Goal: Find specific page/section: Find specific page/section

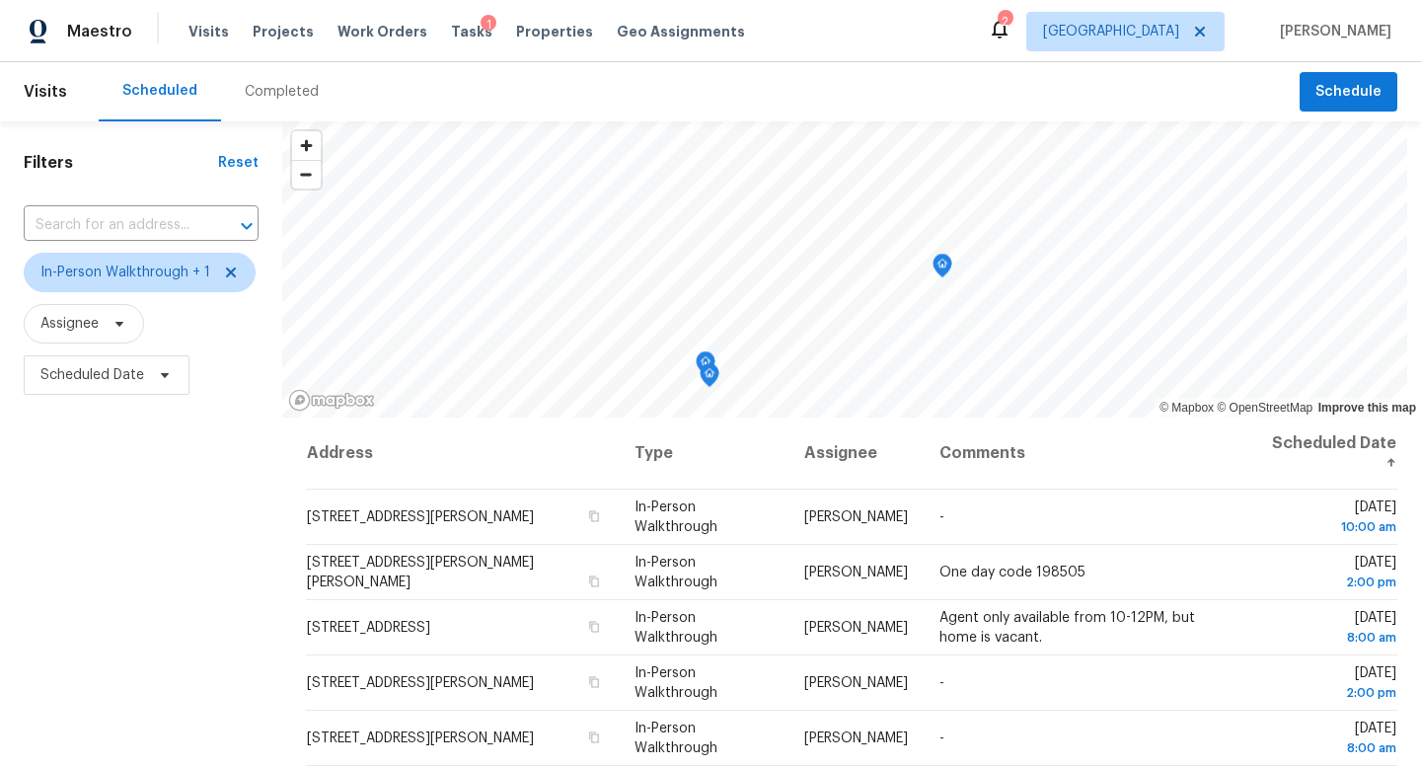
scroll to position [116, 0]
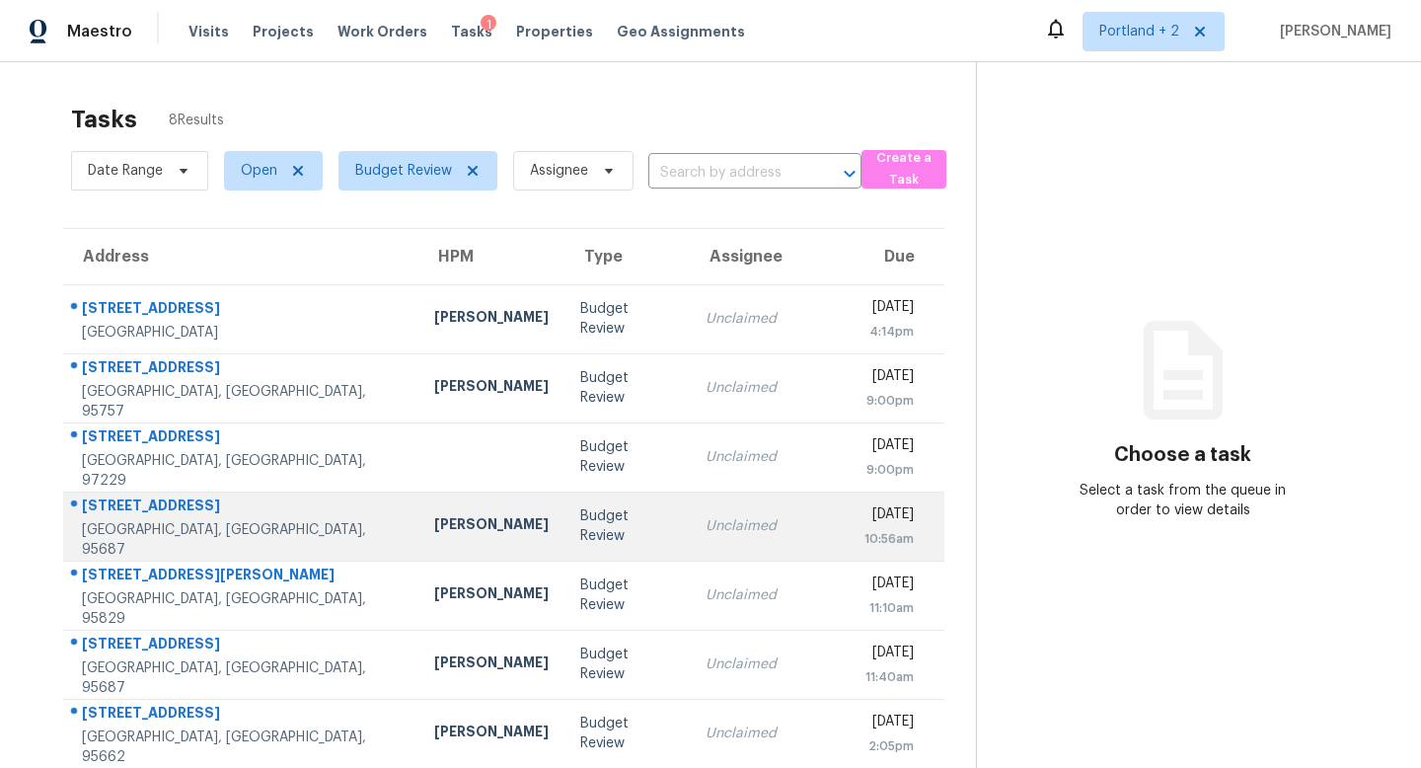
scroll to position [85, 0]
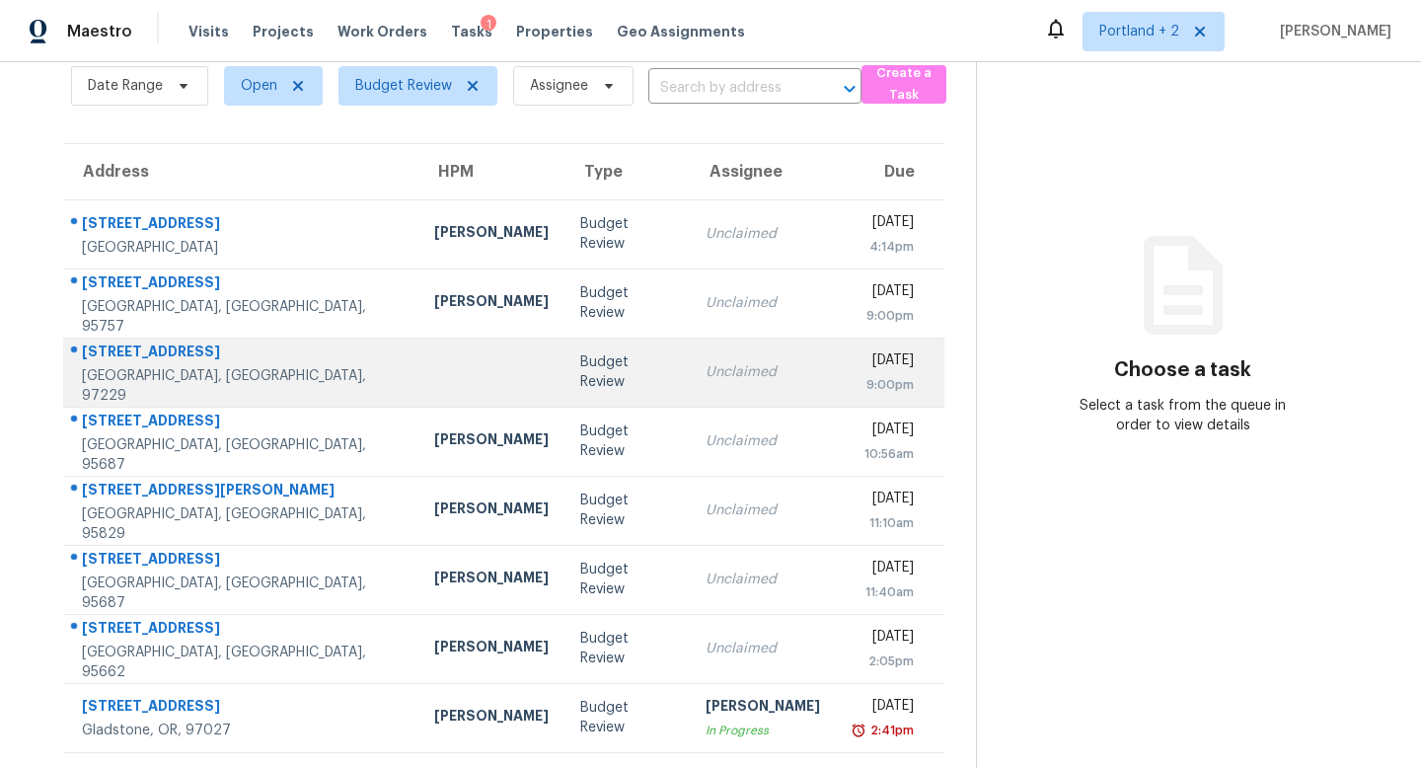
click at [434, 373] on div at bounding box center [491, 372] width 115 height 5
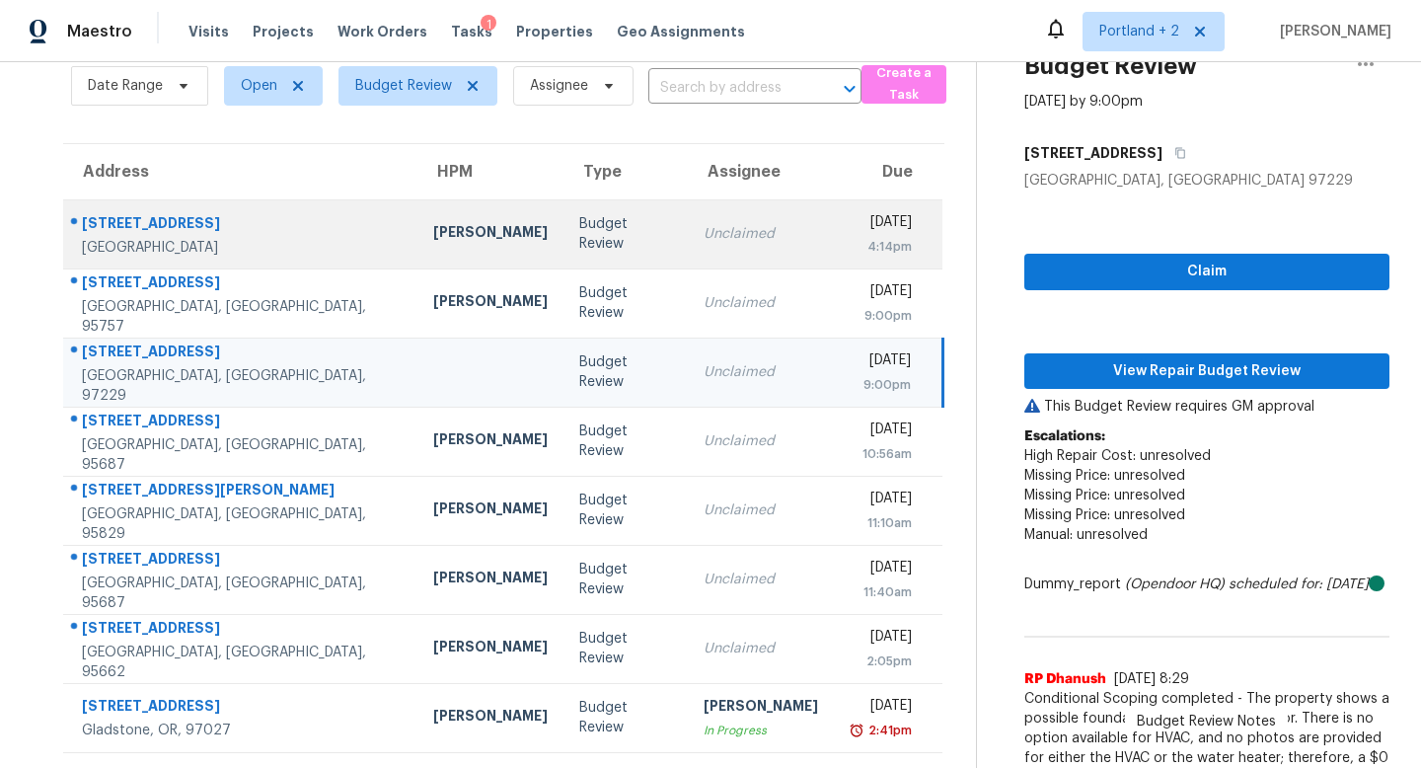
click at [433, 227] on div "[PERSON_NAME]" at bounding box center [490, 234] width 115 height 25
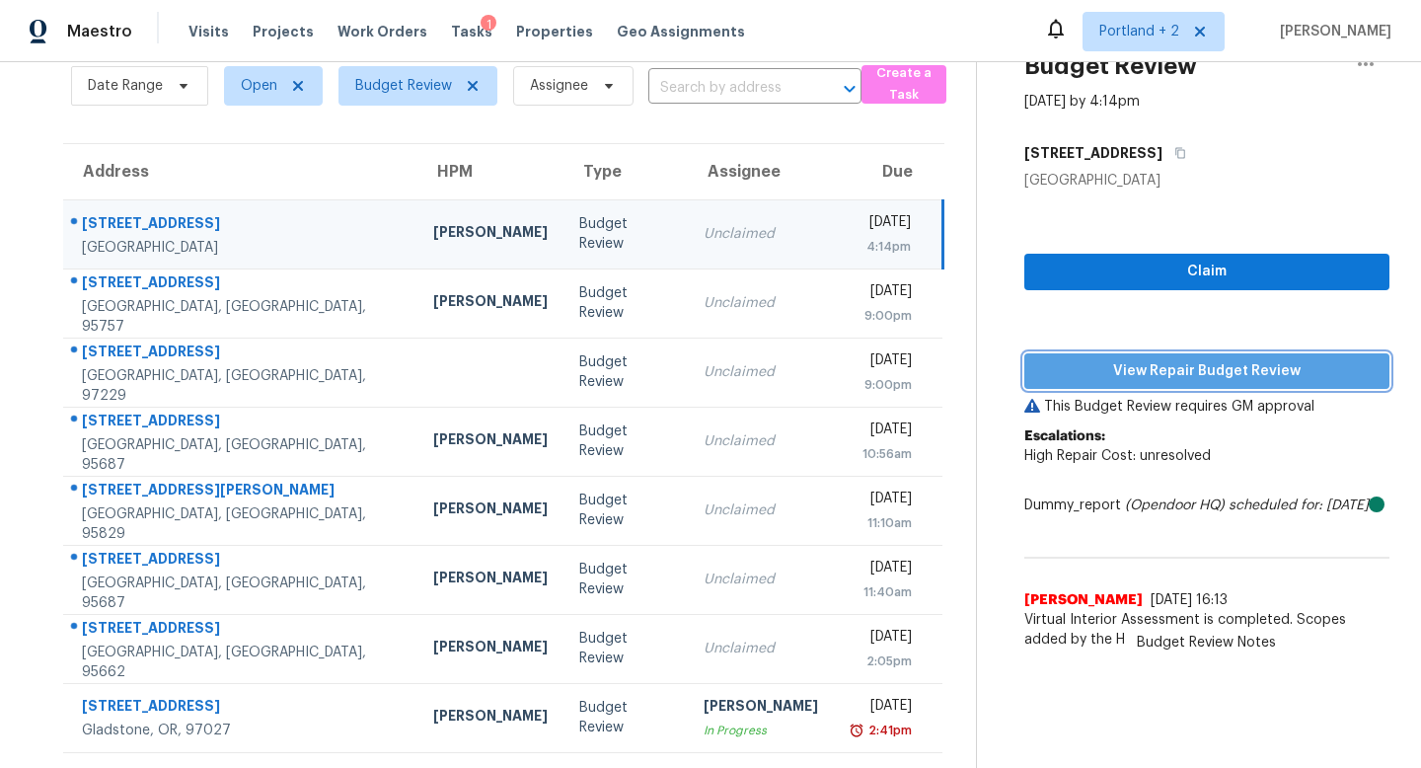
click at [1158, 366] on span "View Repair Budget Review" at bounding box center [1207, 371] width 334 height 25
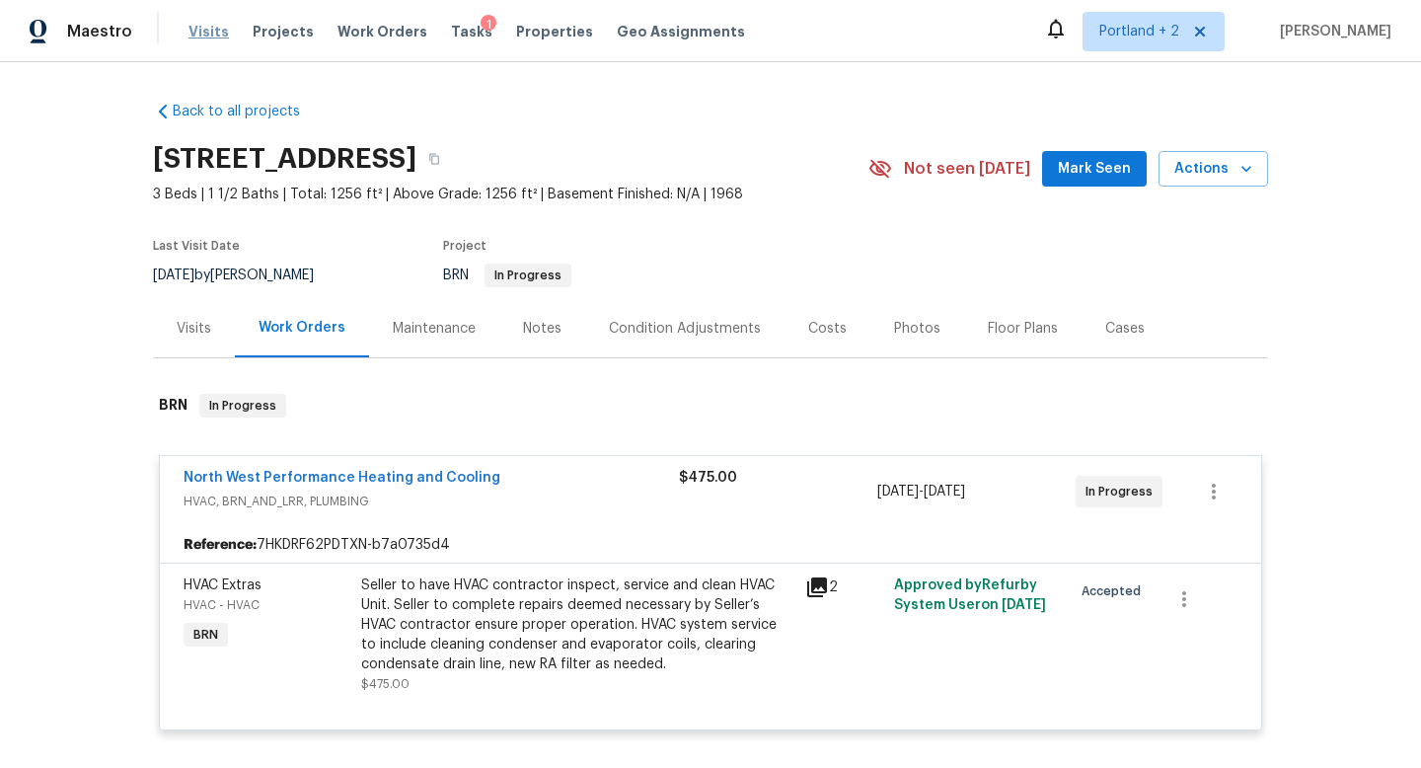
click at [211, 27] on span "Visits" at bounding box center [209, 32] width 40 height 20
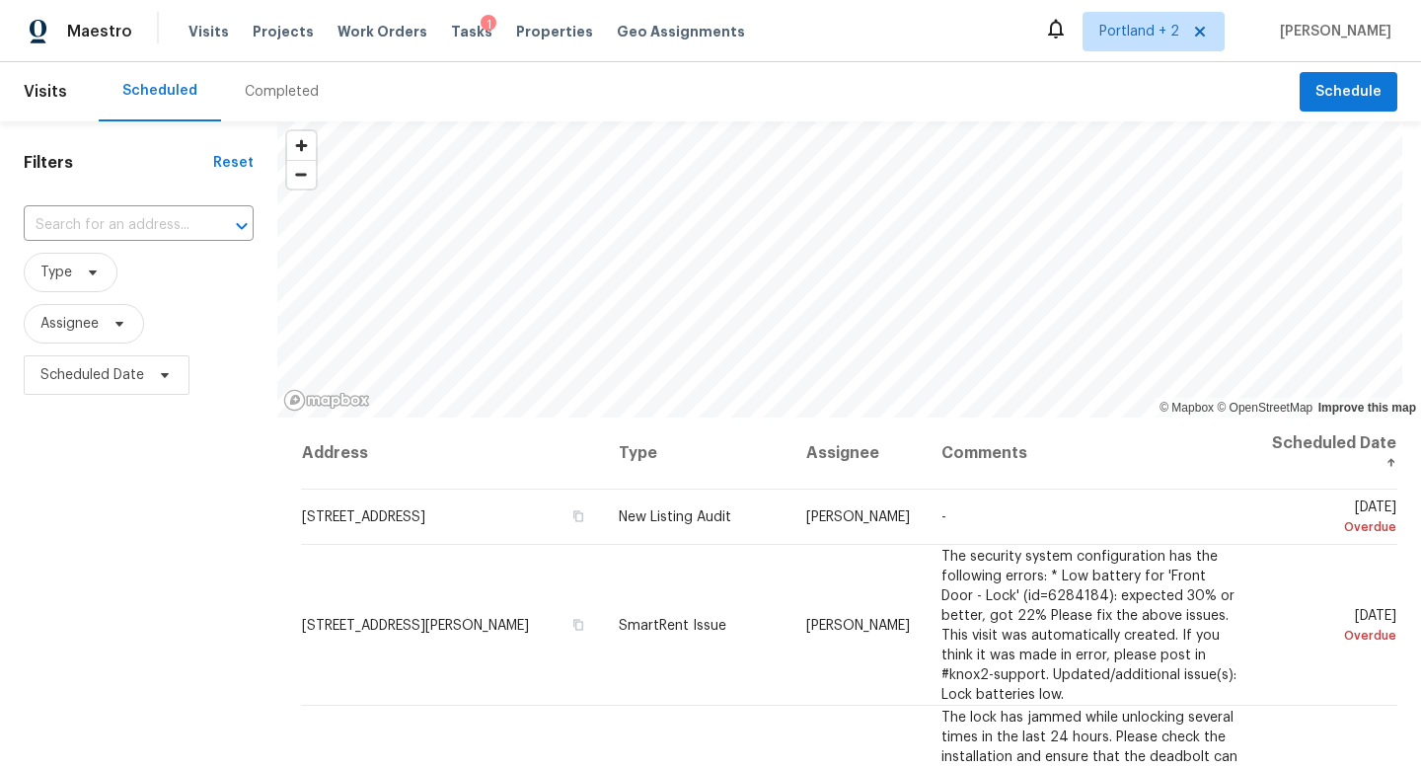
click at [297, 94] on div "Completed" at bounding box center [282, 92] width 74 height 20
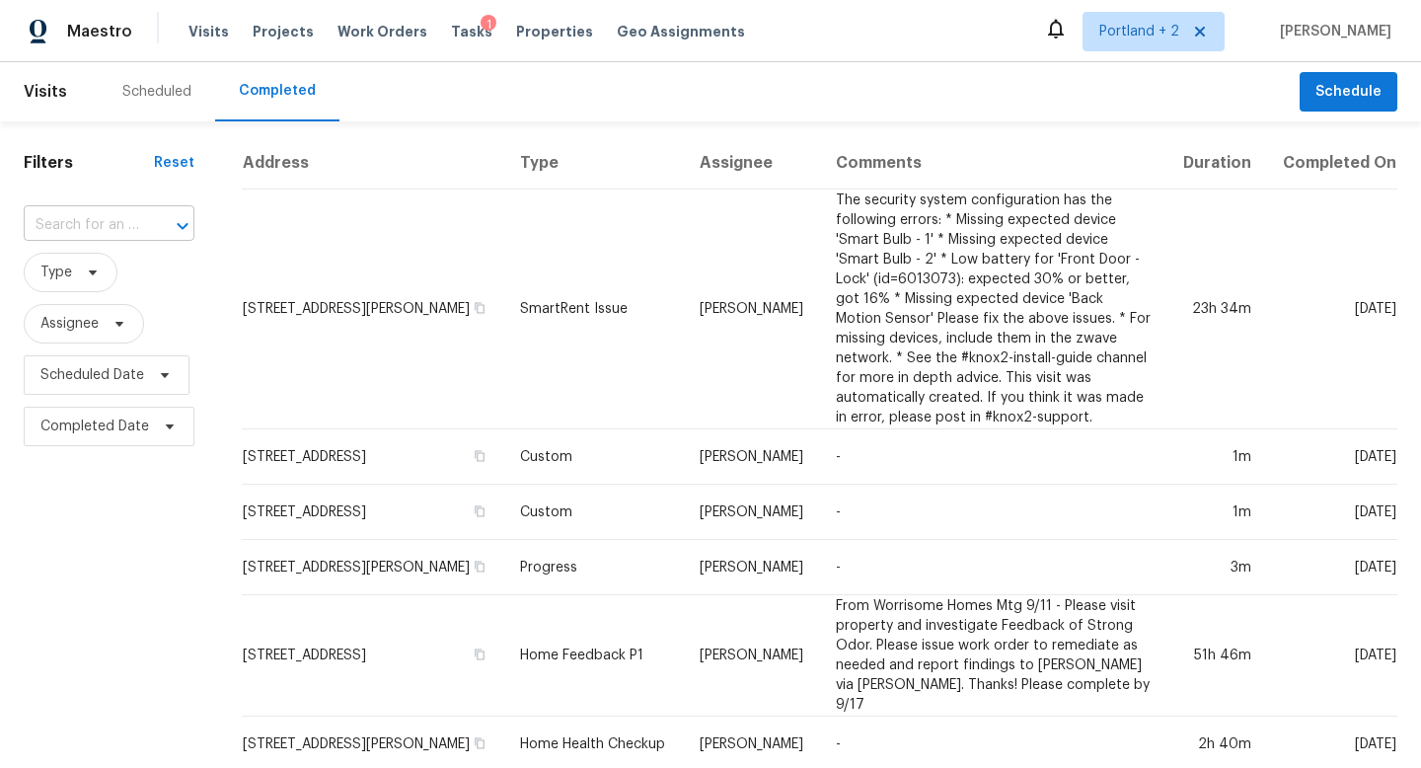
click at [136, 226] on div "​" at bounding box center [109, 225] width 171 height 31
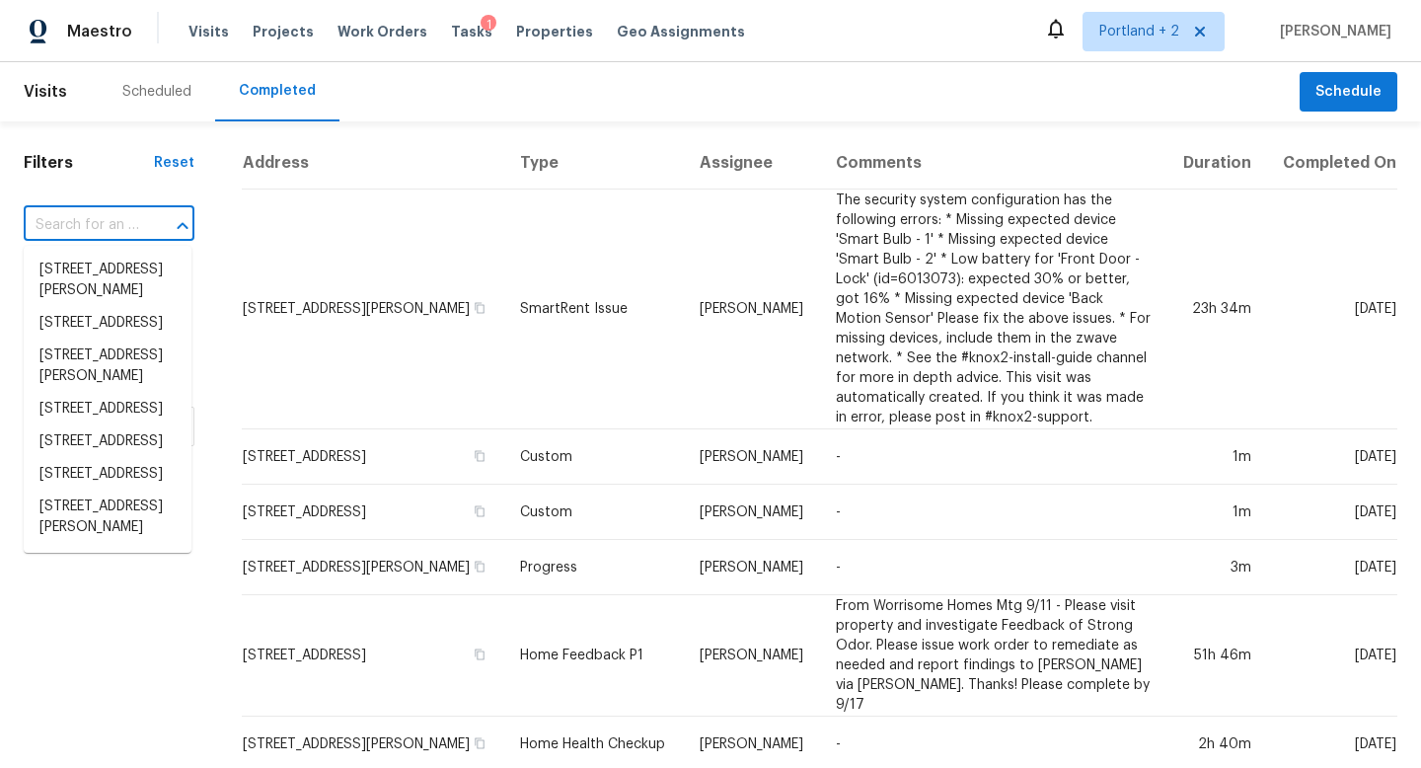
paste input "820 Bering Way, Suisun City, CA 94585"
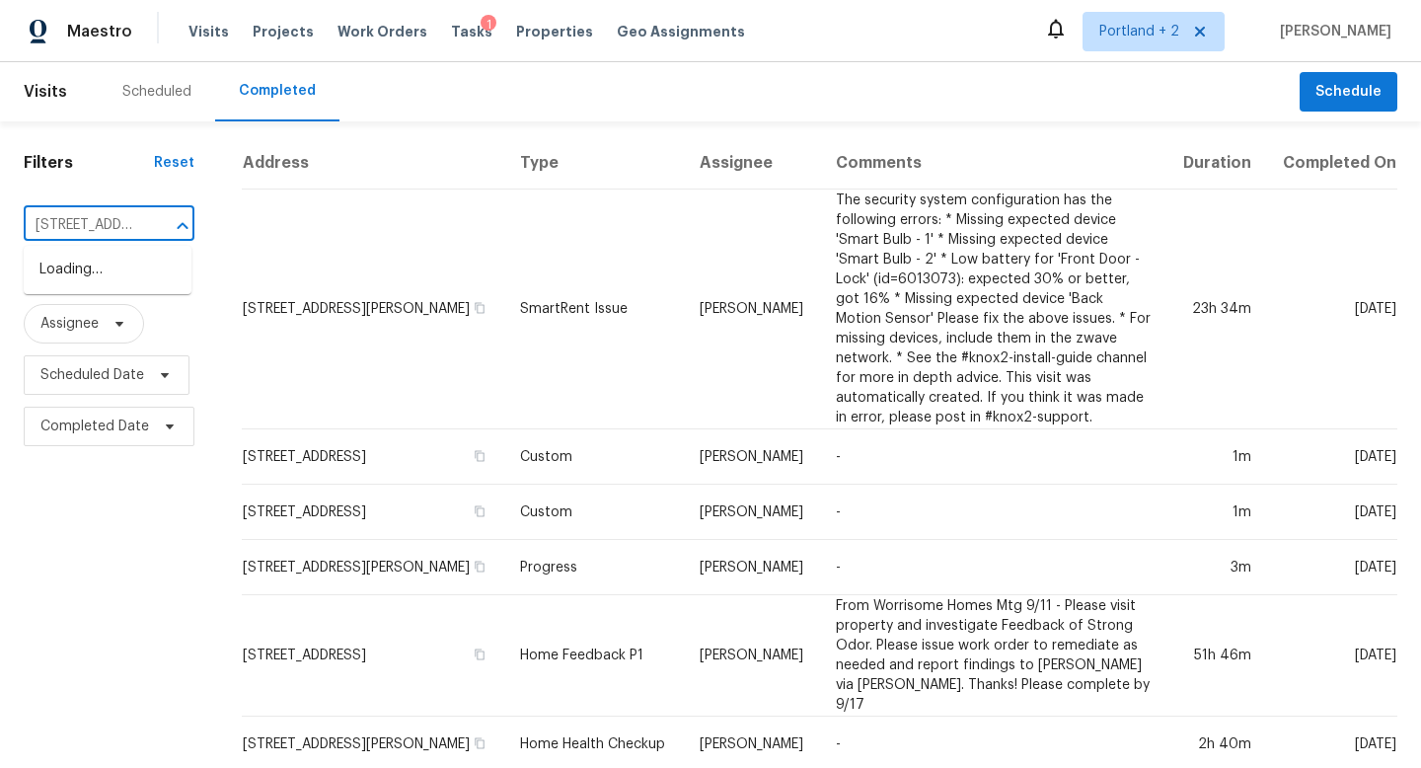
scroll to position [0, 150]
type input "820 Bering Way, Suisun City, CA 94585"
click at [144, 286] on li "820 Bering Way, Suisun City, CA 94585" at bounding box center [108, 270] width 168 height 33
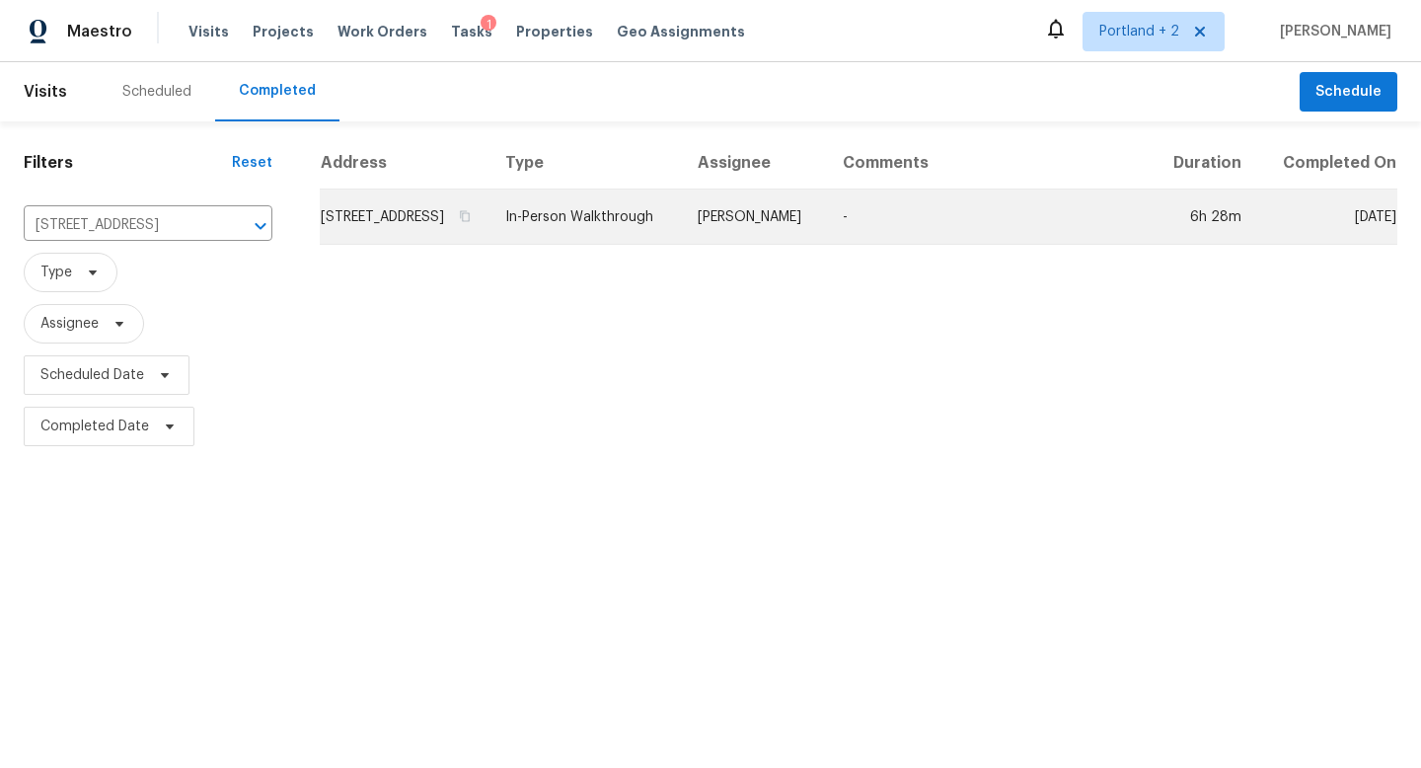
click at [635, 239] on td "In-Person Walkthrough" at bounding box center [586, 217] width 192 height 55
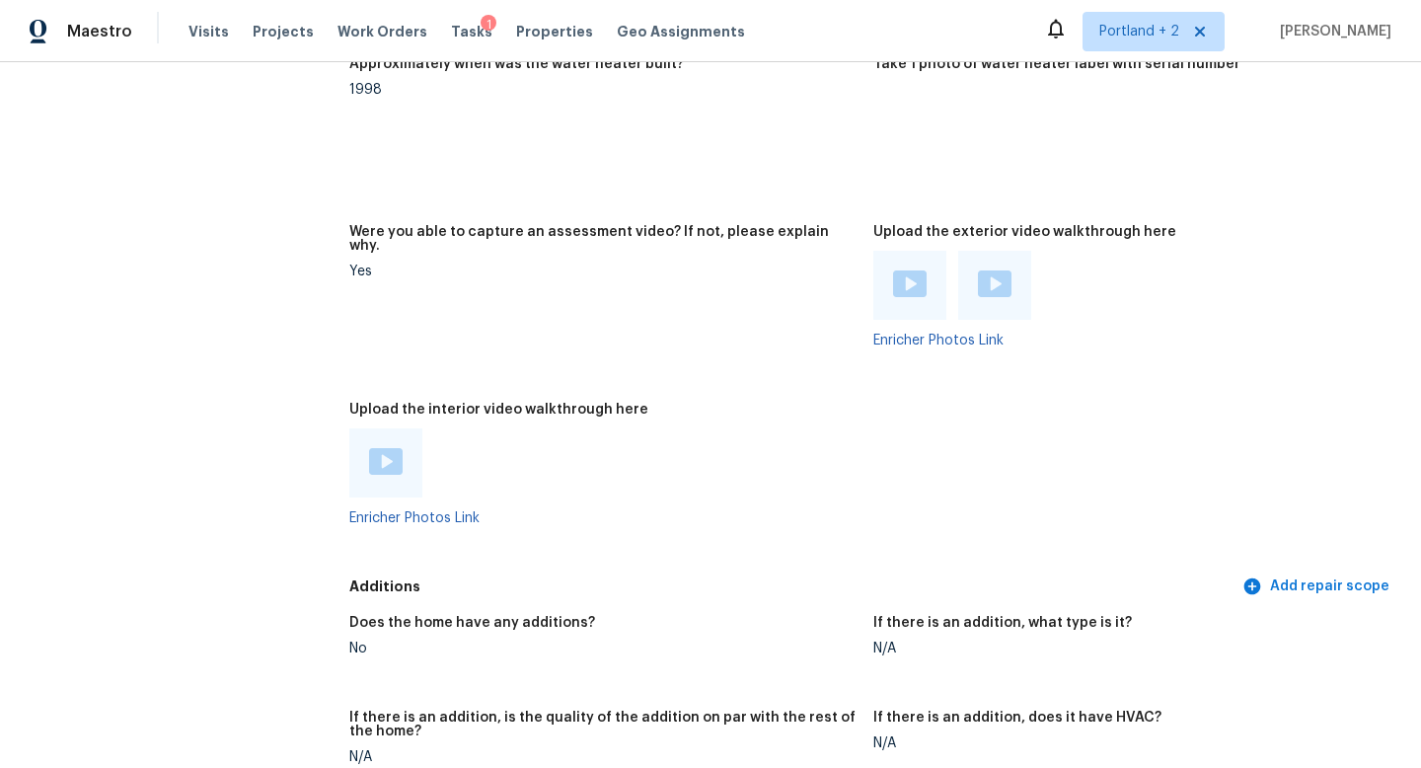
scroll to position [3527, 0]
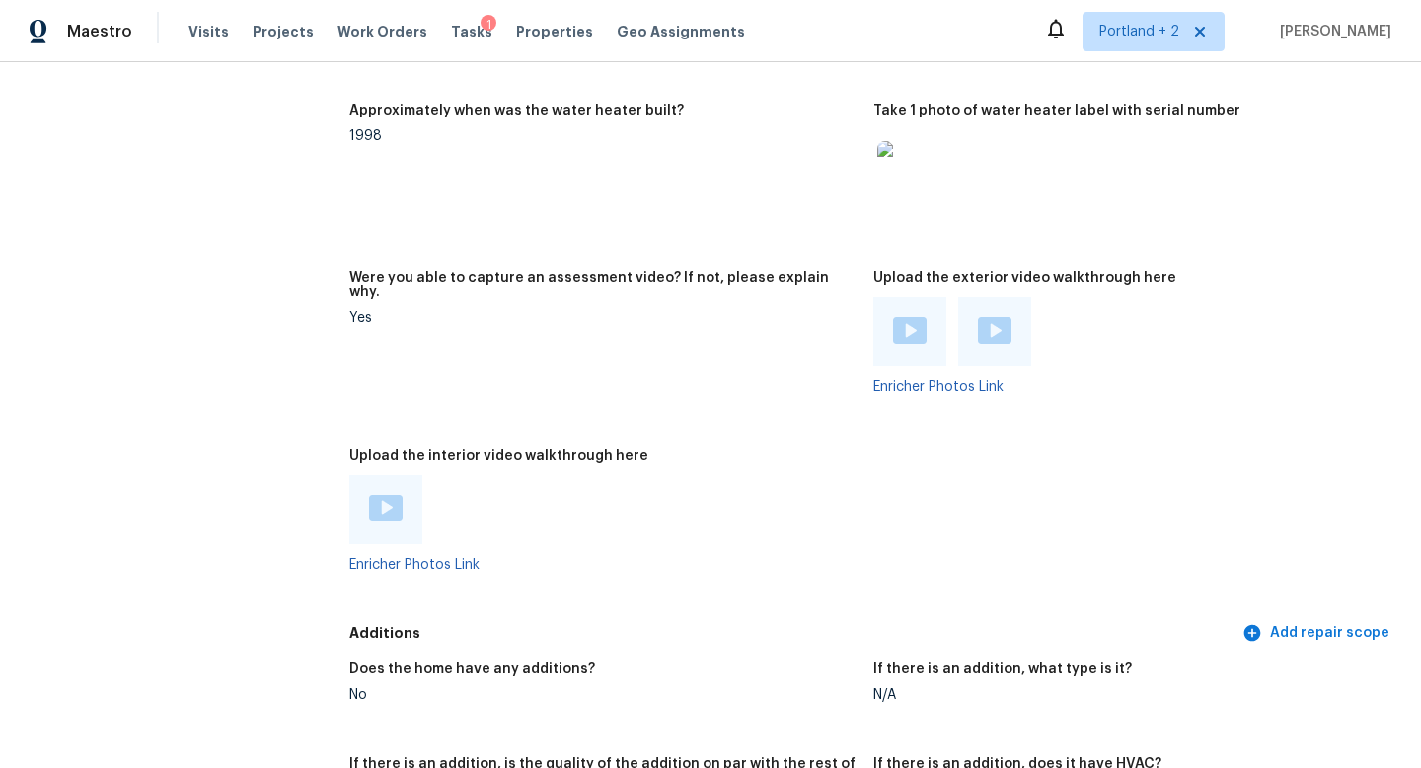
click at [923, 317] on img at bounding box center [910, 330] width 34 height 27
click at [1001, 317] on img at bounding box center [995, 330] width 34 height 27
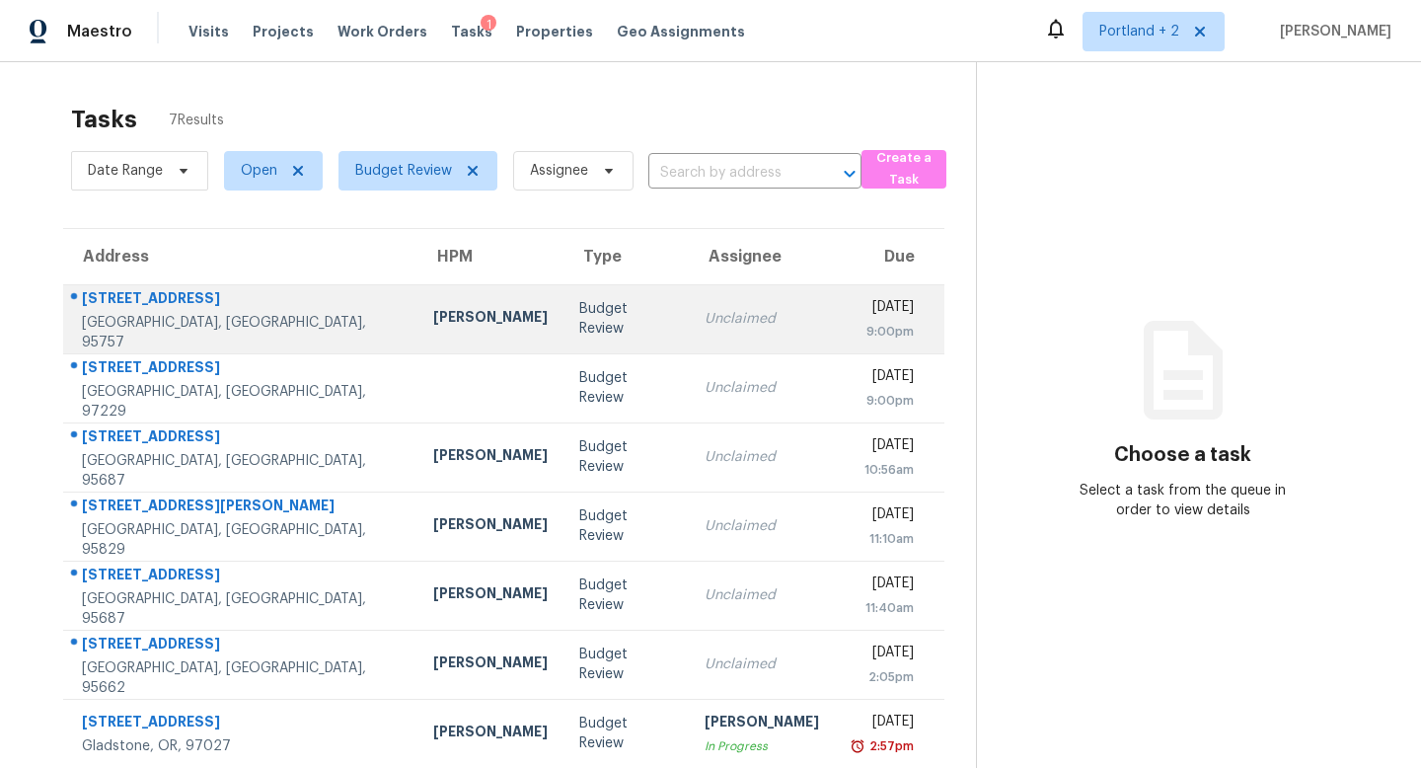
scroll to position [62, 0]
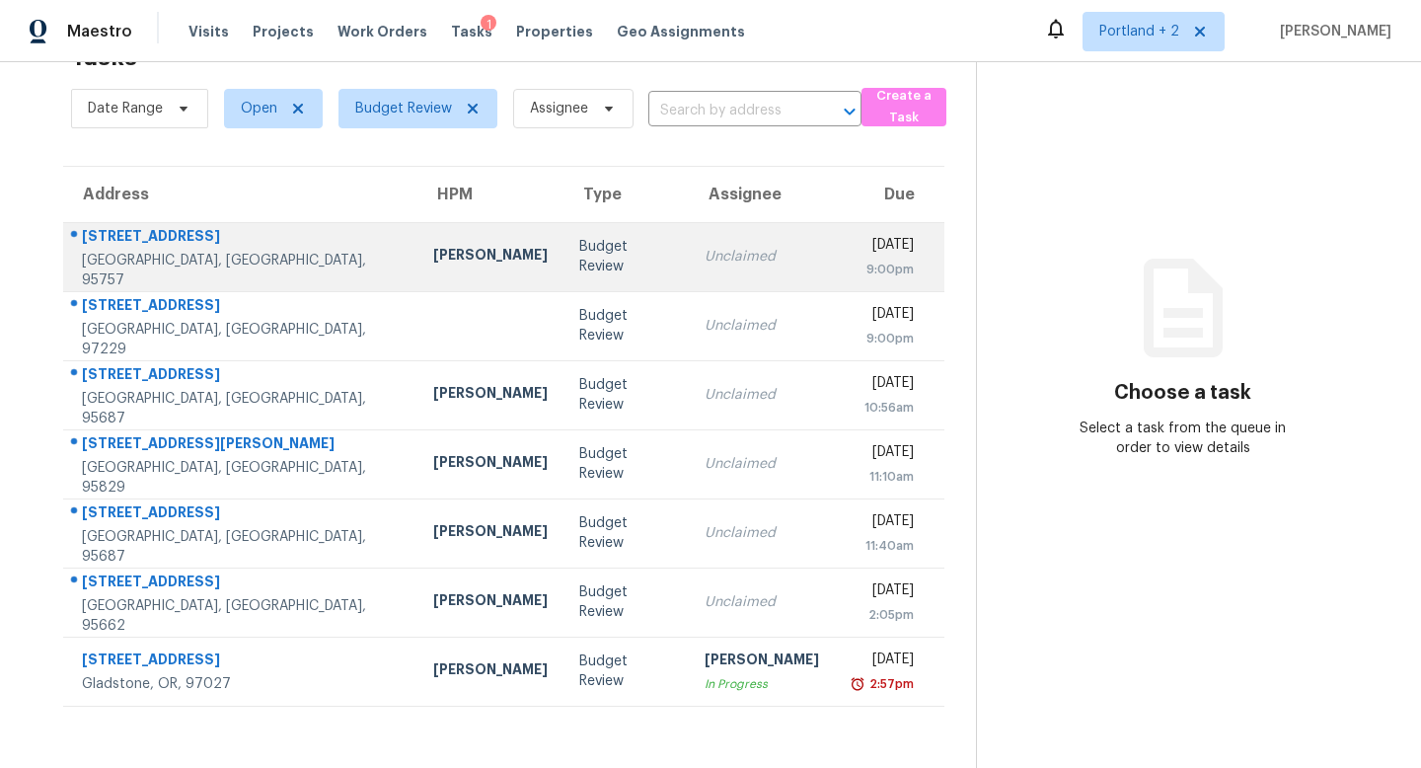
click at [705, 250] on div "Unclaimed" at bounding box center [762, 257] width 115 height 20
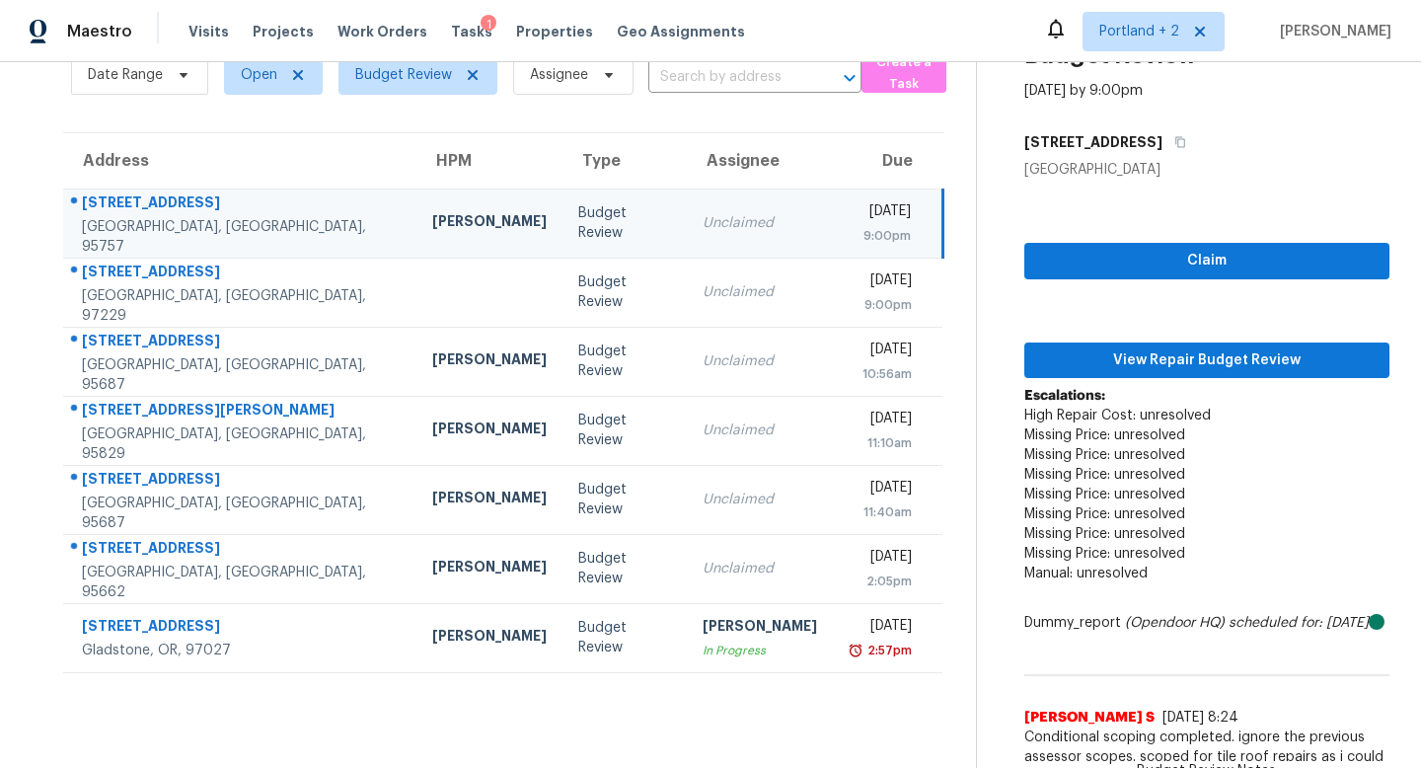
scroll to position [32, 0]
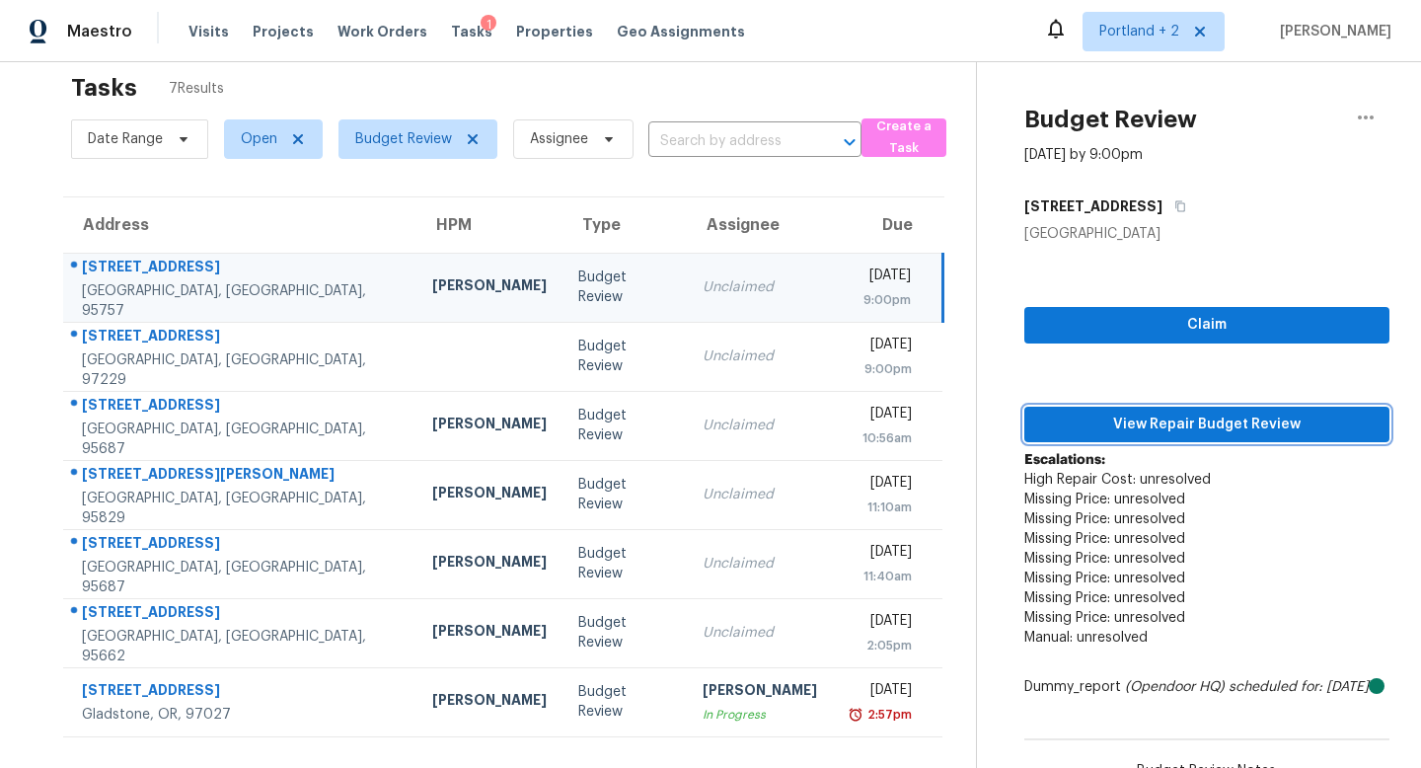
click at [1237, 432] on span "View Repair Budget Review" at bounding box center [1207, 425] width 334 height 25
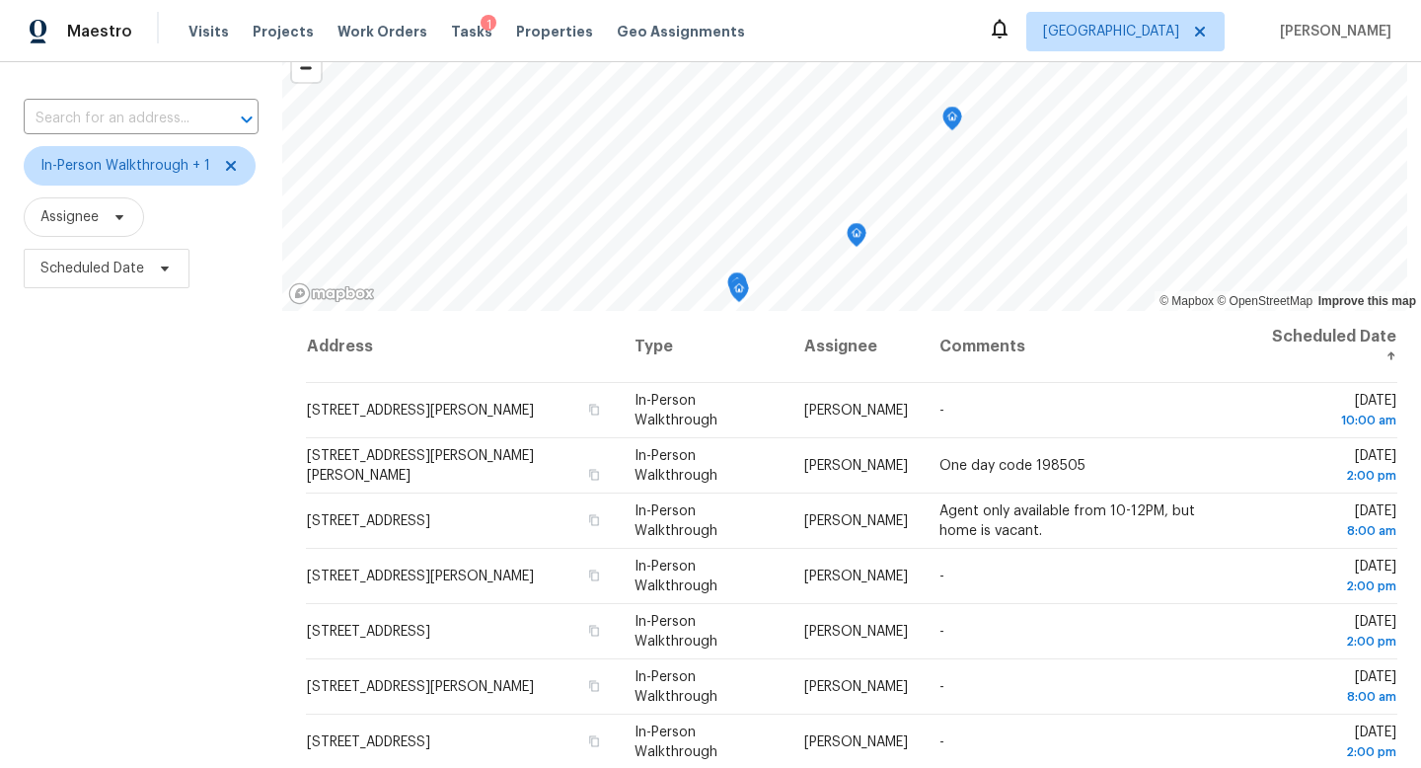
scroll to position [196, 0]
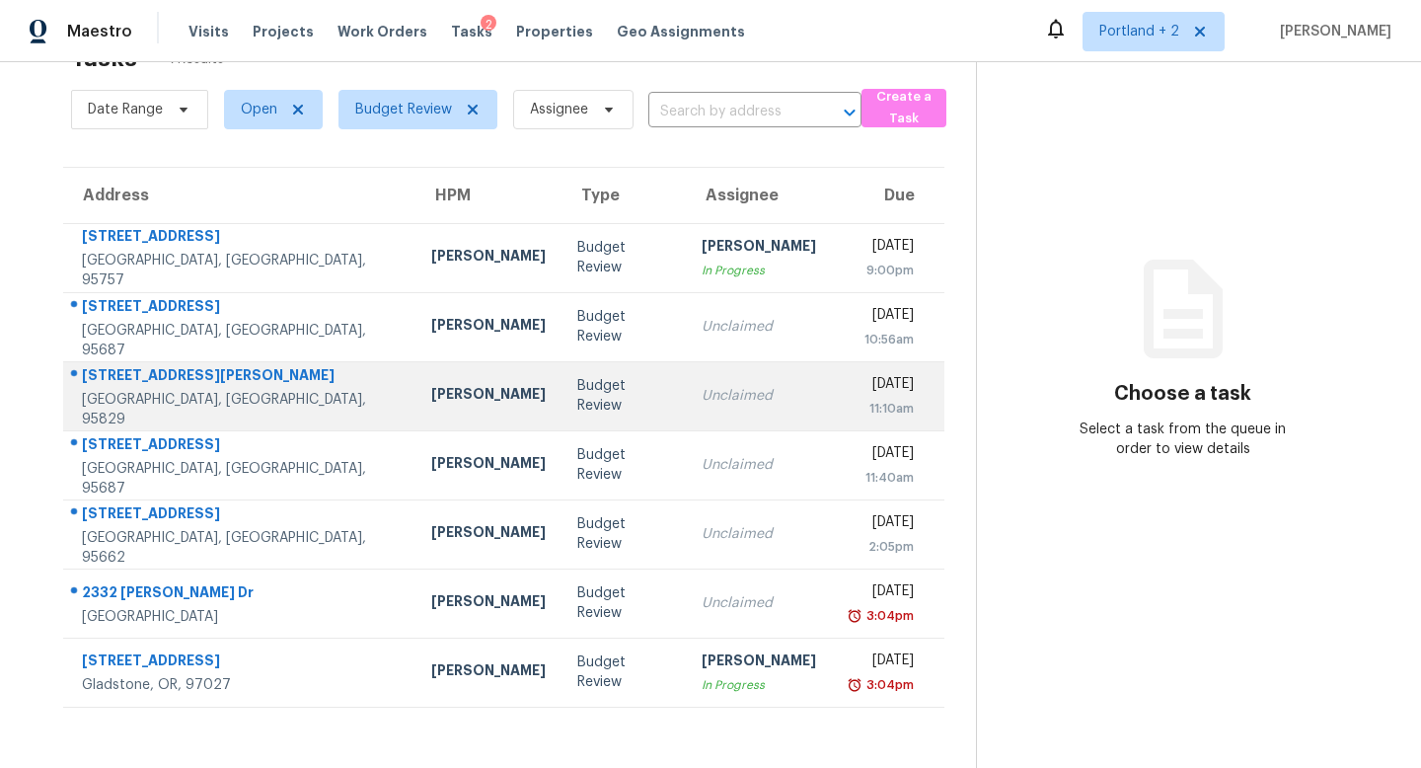
scroll to position [62, 0]
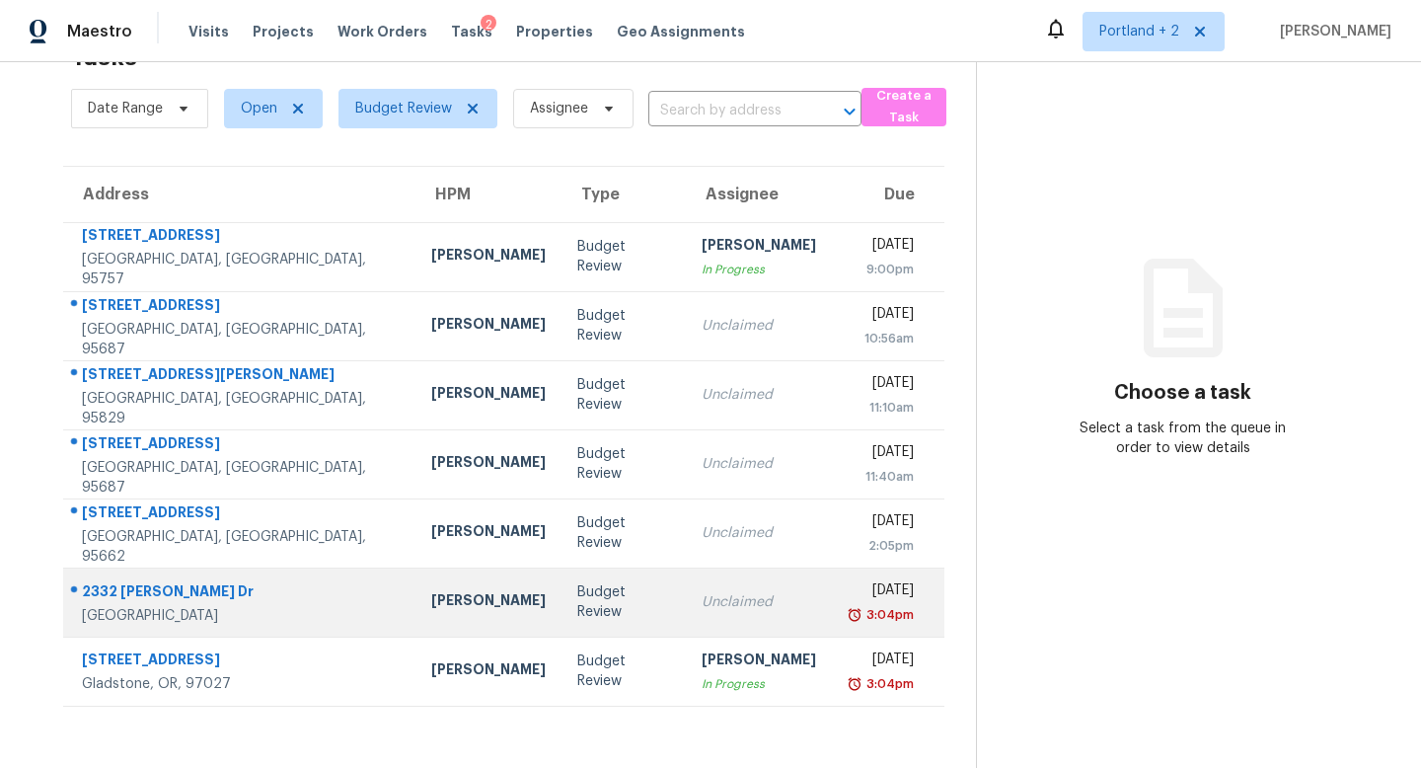
click at [577, 598] on div "Budget Review" at bounding box center [623, 601] width 93 height 39
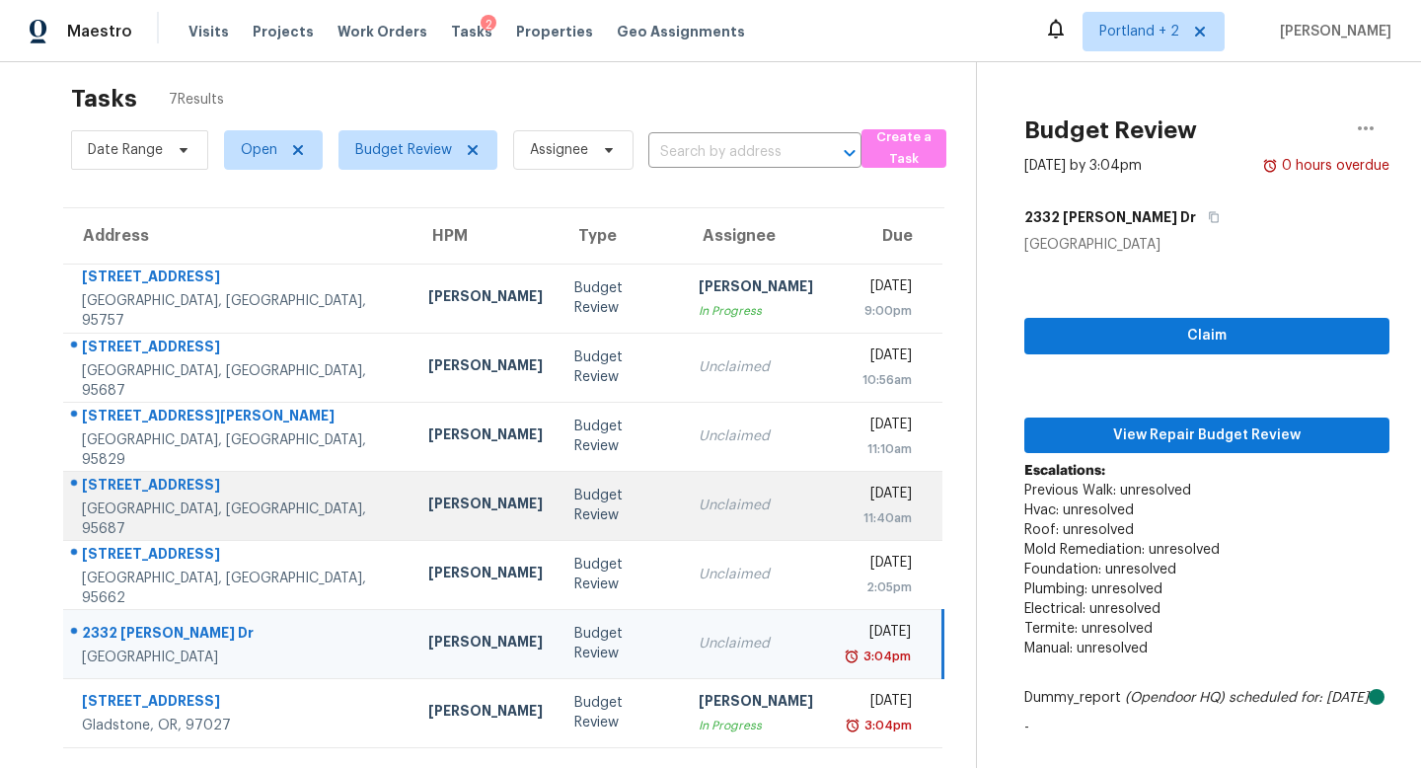
scroll to position [20, 0]
